Goal: Connect with others: Connect with others

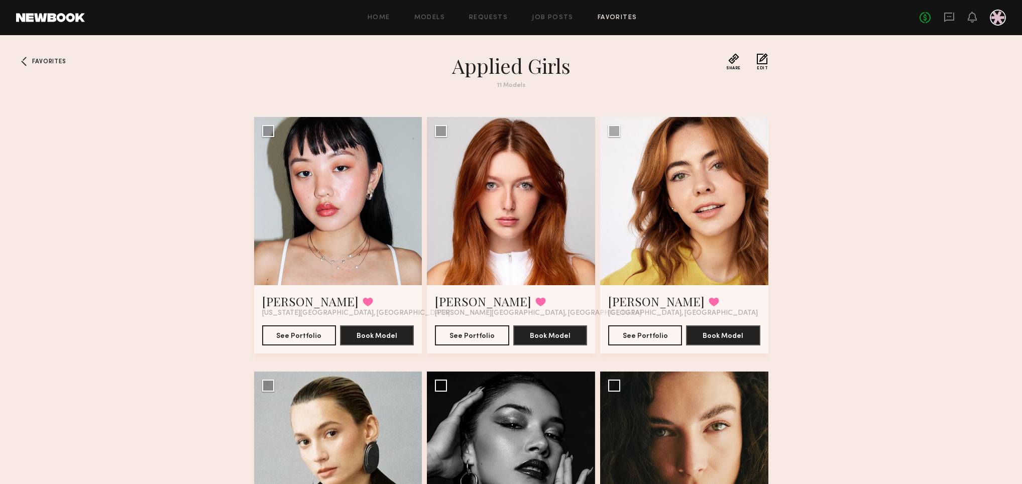
scroll to position [254, 0]
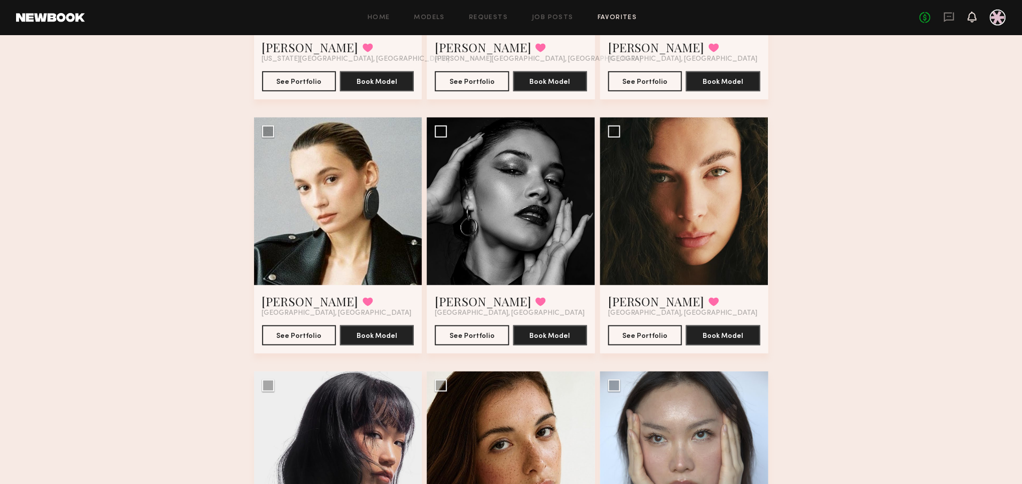
click at [971, 18] on icon at bounding box center [972, 16] width 8 height 7
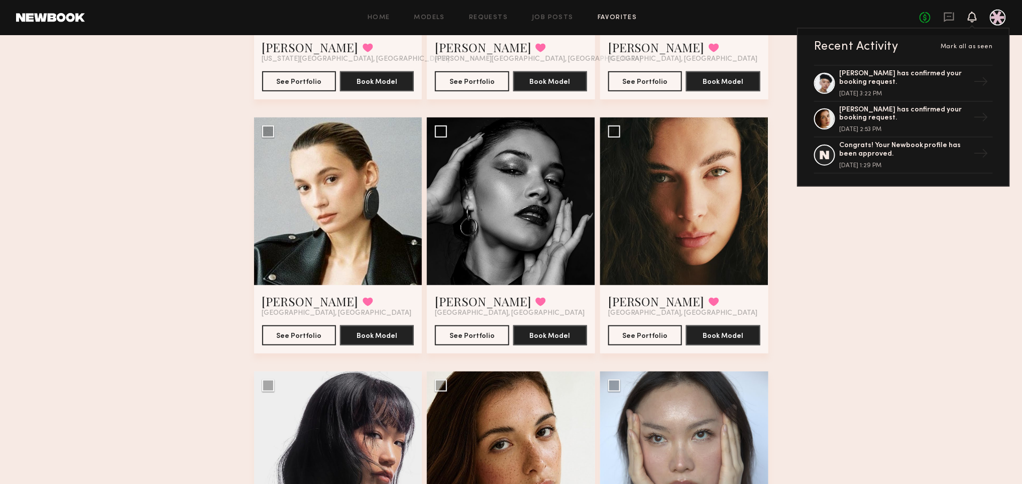
click at [984, 211] on div "Favorites Applied Girls 11 Models Share Copy Shareable Link Edit [PERSON_NAME] …" at bounding box center [511, 348] width 1022 height 1098
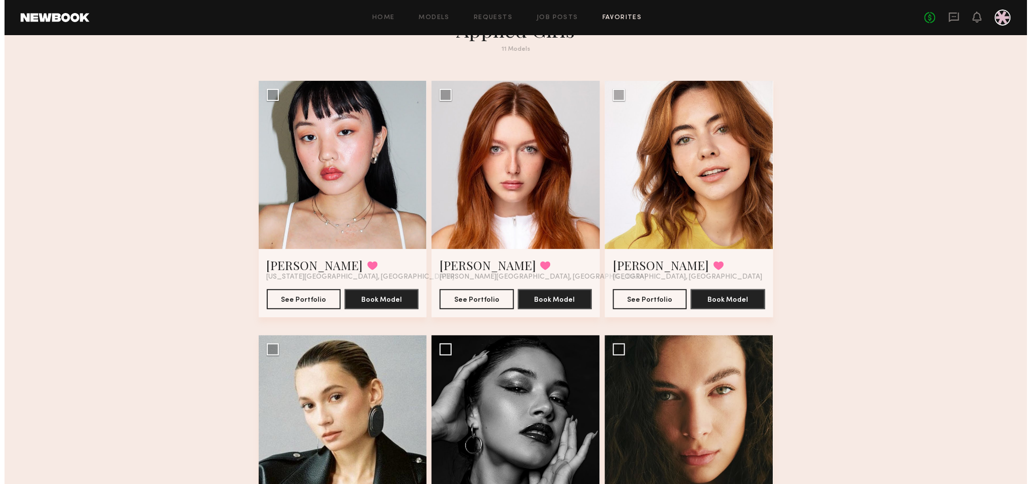
scroll to position [0, 0]
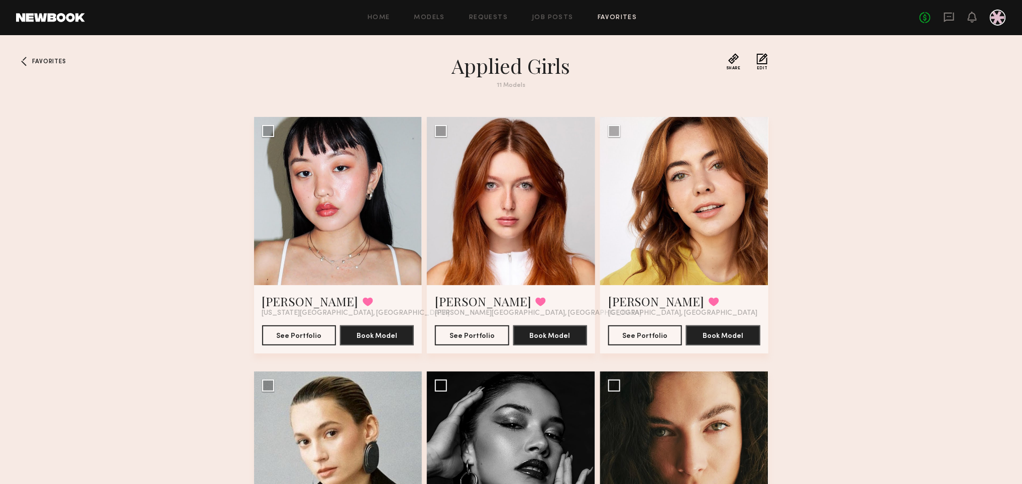
click at [381, 19] on link "Home" at bounding box center [379, 18] width 23 height 7
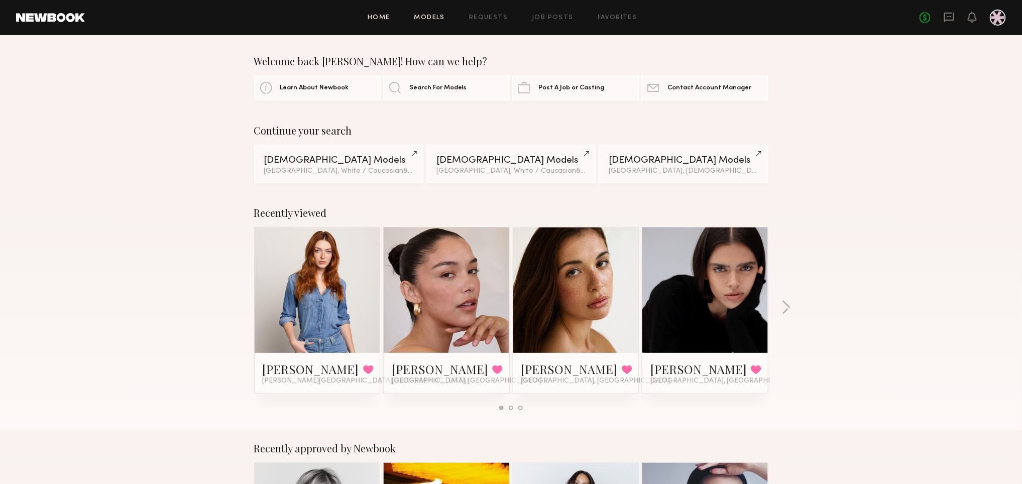
click at [442, 19] on link "Models" at bounding box center [429, 18] width 31 height 7
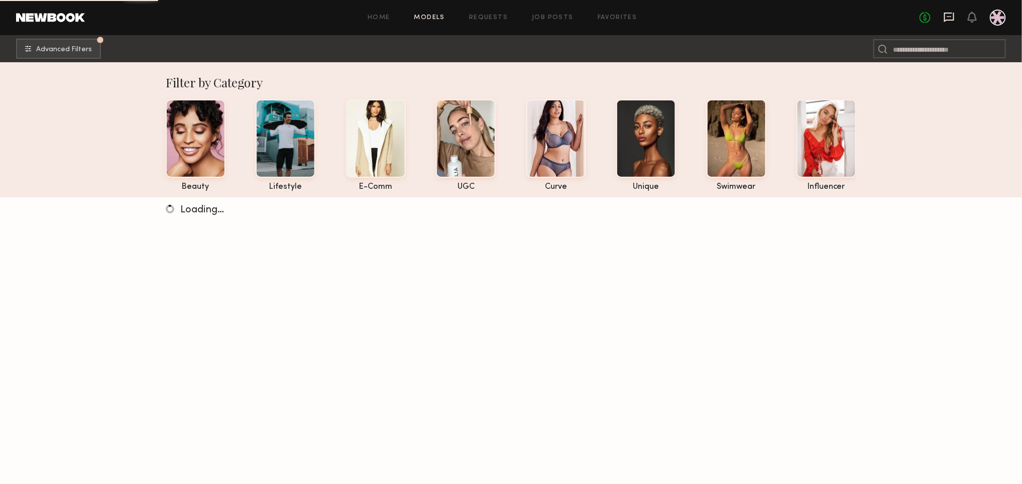
click at [952, 14] on icon at bounding box center [949, 17] width 11 height 11
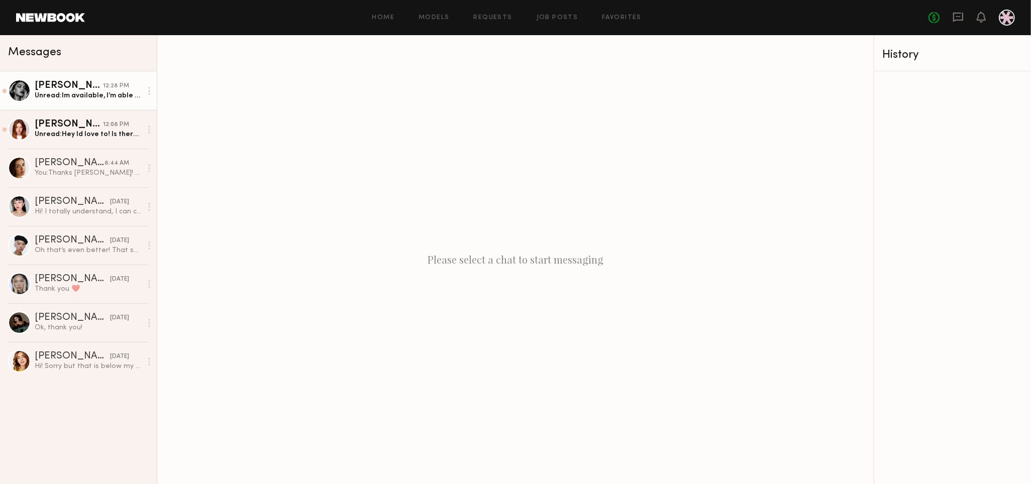
click at [87, 102] on link "[PERSON_NAME] 12:28 PM Unread: Im available, I’m able to do $100 per hour for t…" at bounding box center [78, 90] width 157 height 39
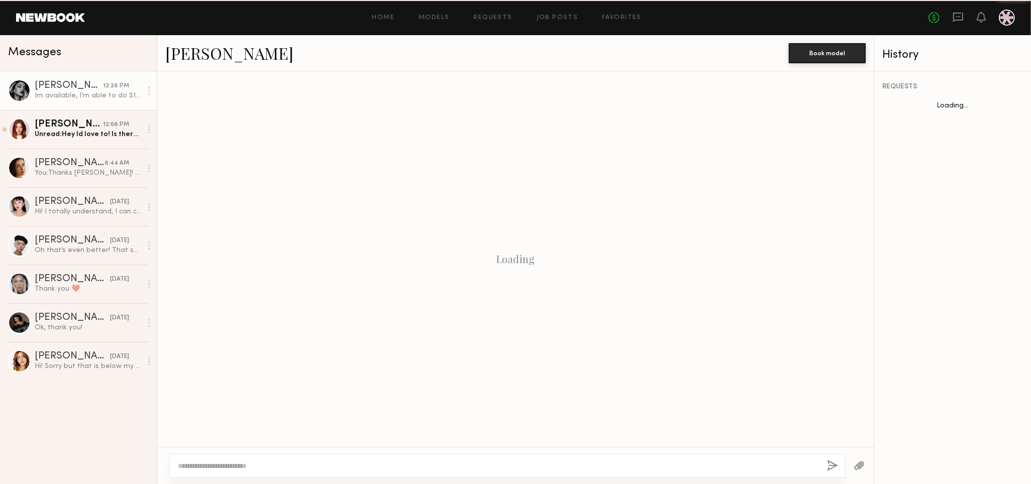
scroll to position [154, 0]
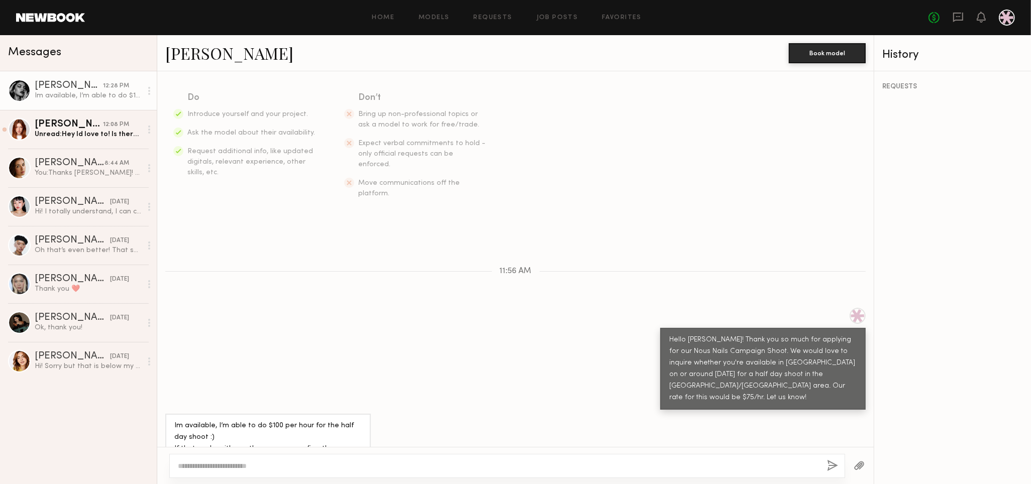
click at [120, 418] on div "[PERSON_NAME] 12:28 PM Im available, I’m able to do $100 per hour for the half …" at bounding box center [78, 277] width 157 height 413
click at [90, 131] on div "Unread: Hey Id love to! Is there any way we can make the rate closer to $100 an…" at bounding box center [88, 135] width 107 height 10
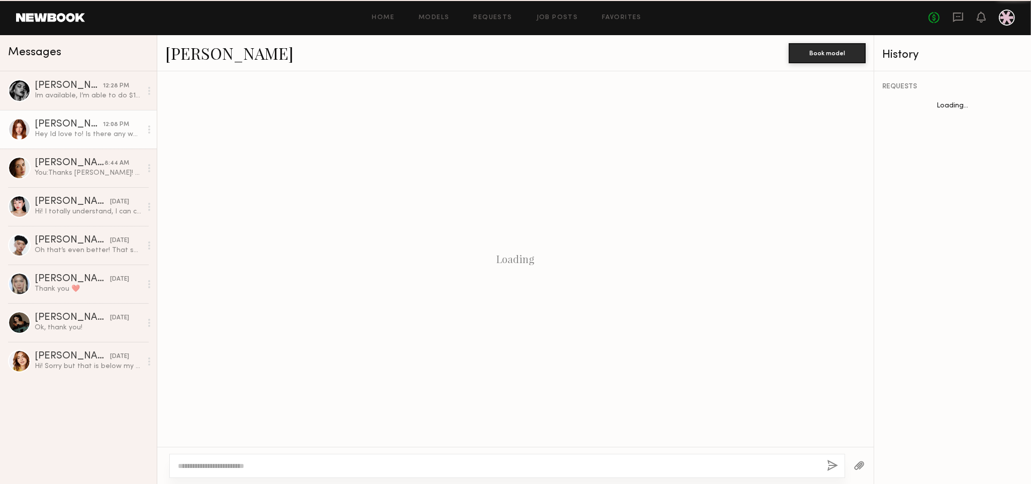
scroll to position [131, 0]
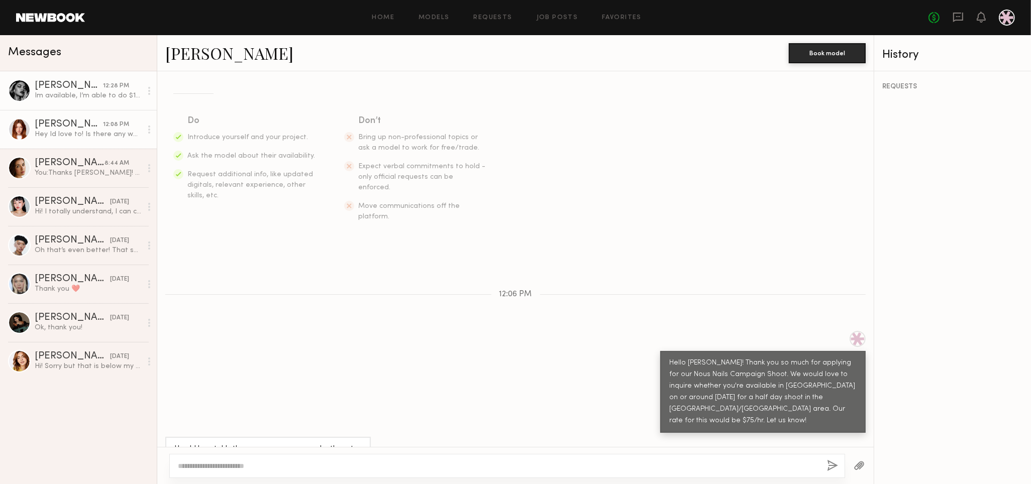
click at [85, 98] on div "Im available, I’m able to do $100 per hour for the half day shoot :) If that wo…" at bounding box center [88, 96] width 107 height 10
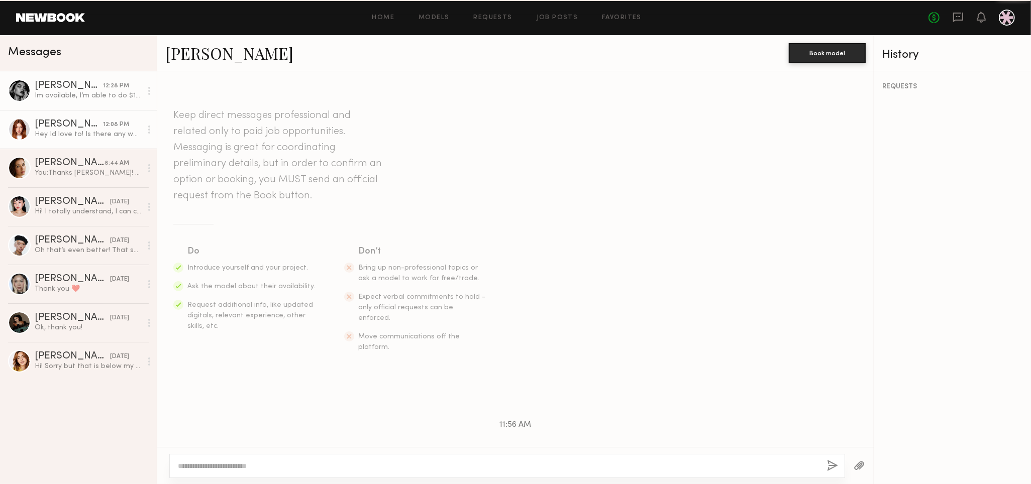
scroll to position [154, 0]
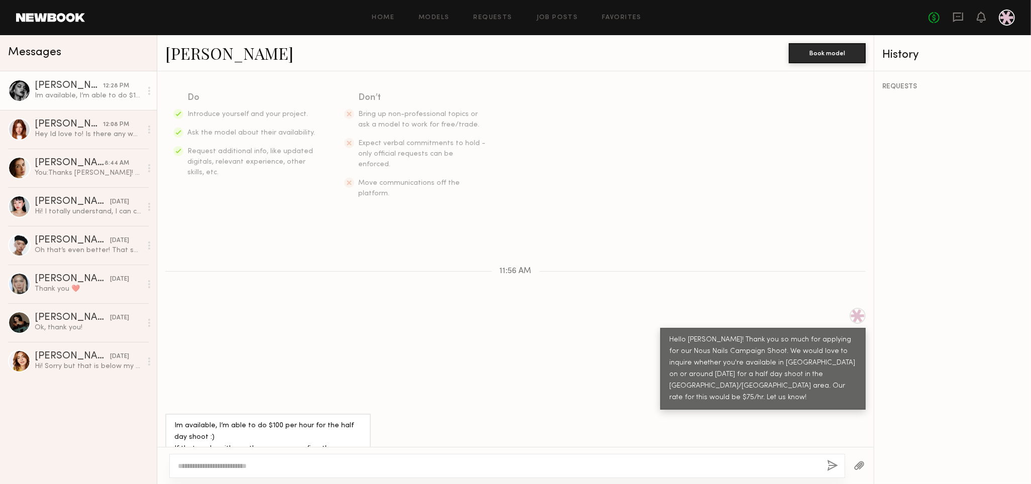
click at [70, 87] on div "[PERSON_NAME]" at bounding box center [69, 86] width 68 height 10
click at [226, 56] on link "[PERSON_NAME]" at bounding box center [229, 53] width 128 height 22
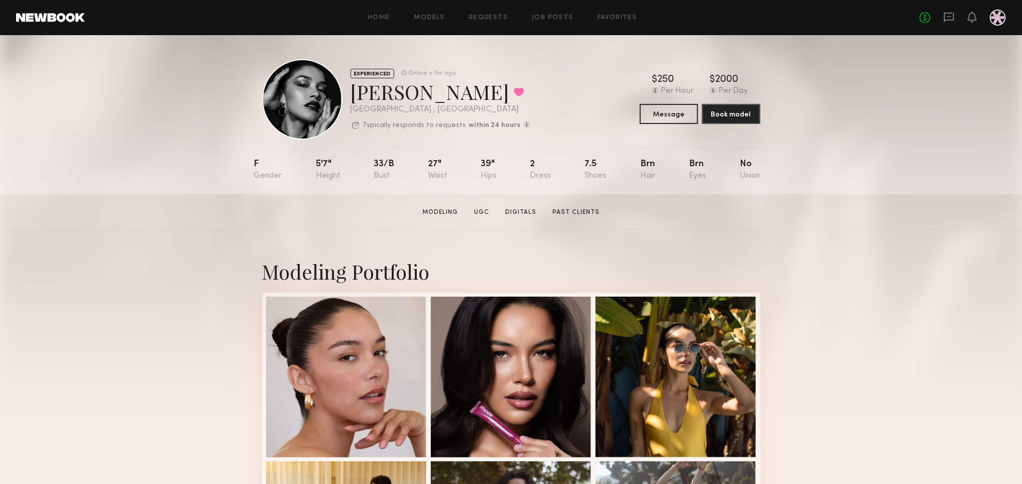
drag, startPoint x: 154, startPoint y: 178, endPoint x: 122, endPoint y: 208, distance: 44.0
click at [153, 179] on div "EXPERIENCED Online < 1hr ago [PERSON_NAME] Favorited [GEOGRAPHIC_DATA] , [GEOGR…" at bounding box center [511, 114] width 1022 height 159
